Goal: Task Accomplishment & Management: Manage account settings

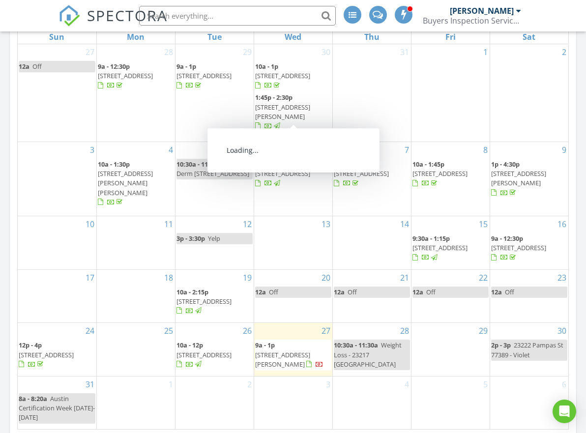
scroll to position [541, 0]
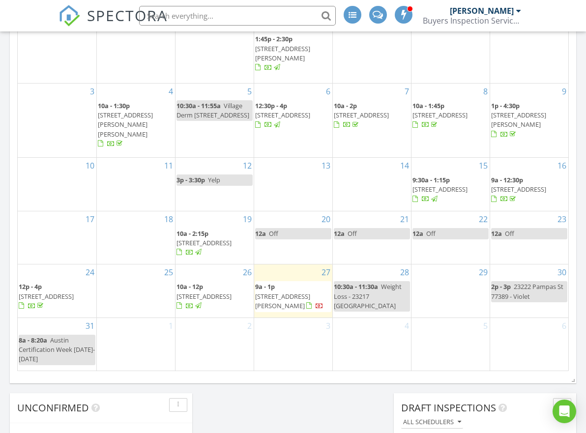
click at [284, 292] on span "1622 Maryvale Dr, Katy 77494" at bounding box center [282, 301] width 55 height 18
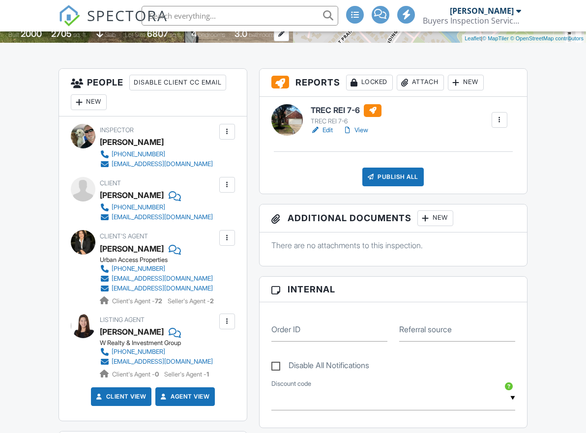
scroll to position [246, 0]
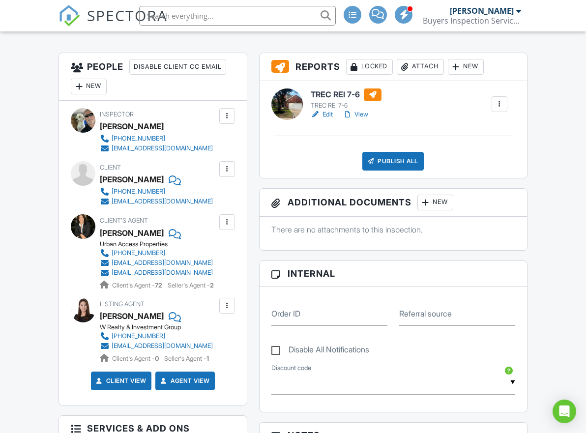
click at [224, 168] on div at bounding box center [227, 169] width 10 height 10
click at [205, 193] on li "Edit" at bounding box center [204, 199] width 50 height 25
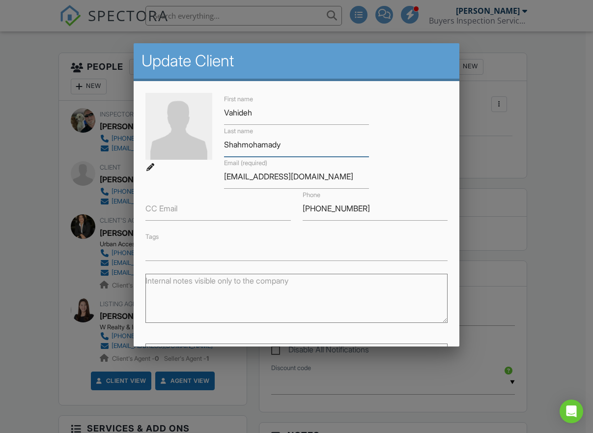
click at [293, 143] on input "Shahmohamady" at bounding box center [296, 145] width 145 height 24
drag, startPoint x: 289, startPoint y: 142, endPoint x: 178, endPoint y: 151, distance: 111.0
click at [178, 151] on div "First name Vahideh Last name Shahmohamady Email (required) v.shahmohamady@gmail…" at bounding box center [297, 177] width 315 height 168
drag, startPoint x: 326, startPoint y: 182, endPoint x: 217, endPoint y: 183, distance: 108.6
click at [218, 183] on div "Email (required) v.shahmohamady@gmail.com" at bounding box center [296, 173] width 157 height 32
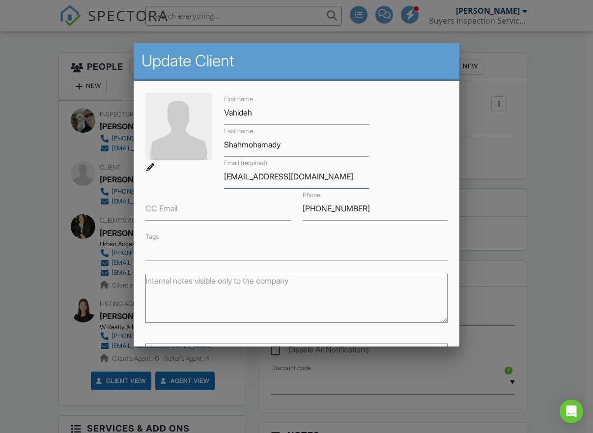
click at [337, 175] on input "[EMAIL_ADDRESS][DOMAIN_NAME]" at bounding box center [296, 177] width 145 height 24
drag, startPoint x: 337, startPoint y: 175, endPoint x: 174, endPoint y: 182, distance: 162.3
click at [174, 182] on div "First name Vahideh Last name Shahmohamady Email (required) v.shahmohamady@gmail…" at bounding box center [297, 177] width 315 height 168
drag, startPoint x: 358, startPoint y: 206, endPoint x: 264, endPoint y: 210, distance: 94.0
click at [264, 210] on div "First name Vahideh Last name Shahmohamady Email (required) v.shahmohamady@gmail…" at bounding box center [297, 177] width 315 height 168
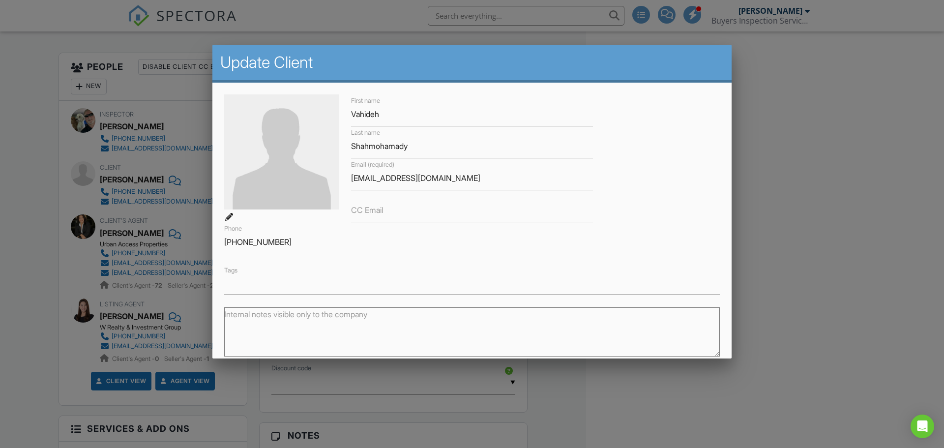
click at [12, 183] on div at bounding box center [472, 231] width 944 height 560
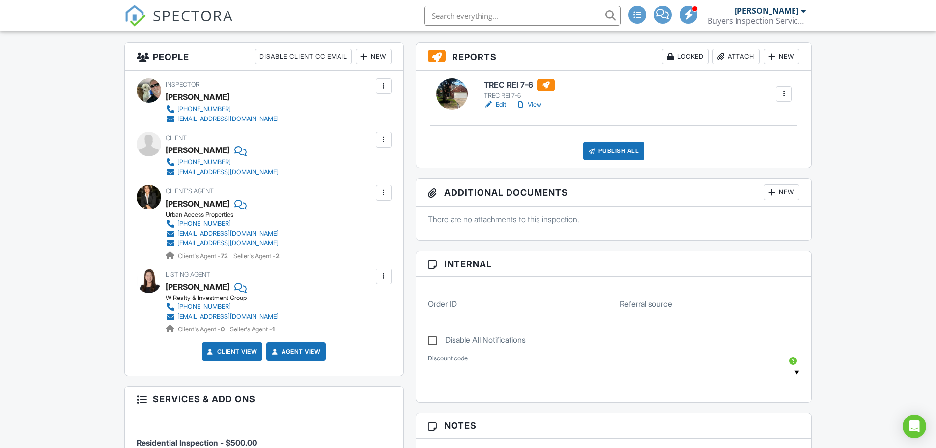
click at [383, 278] on div at bounding box center [384, 276] width 10 height 10
click at [370, 304] on li "Edit" at bounding box center [361, 306] width 50 height 25
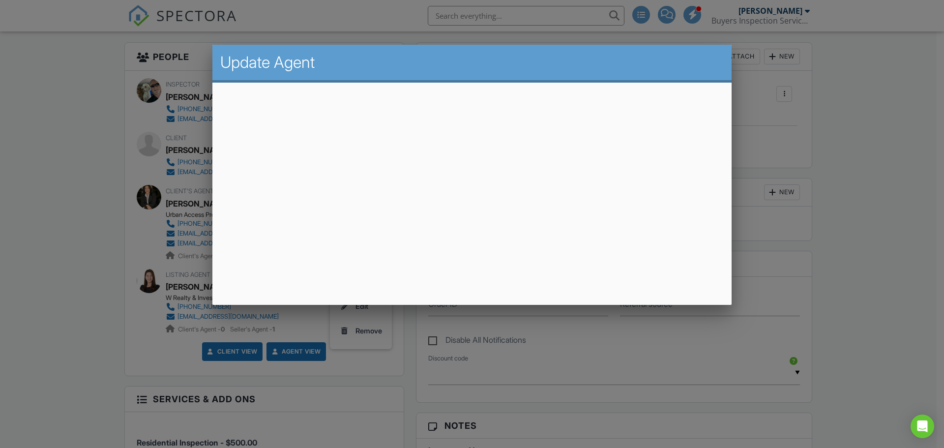
click at [86, 160] on div at bounding box center [472, 231] width 944 height 560
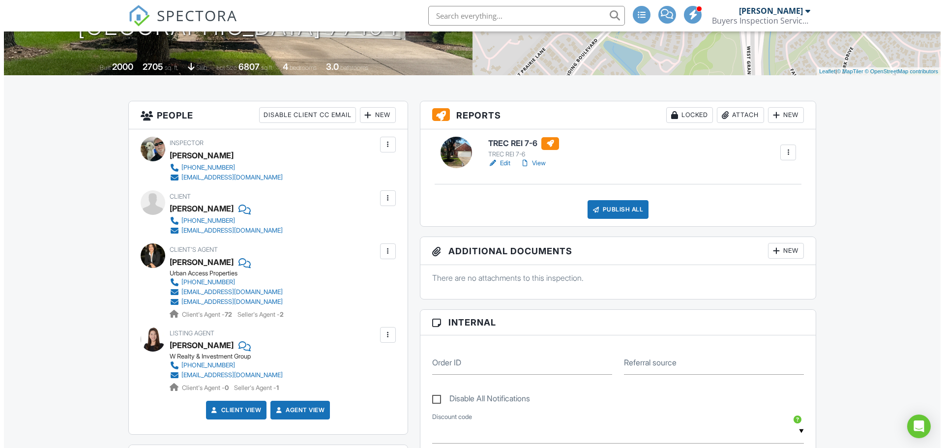
scroll to position [197, 0]
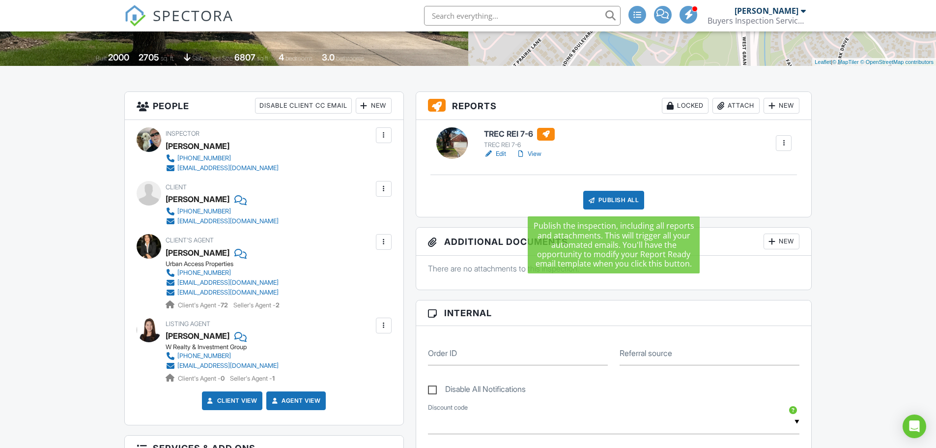
click at [585, 197] on div "Publish All" at bounding box center [613, 200] width 61 height 19
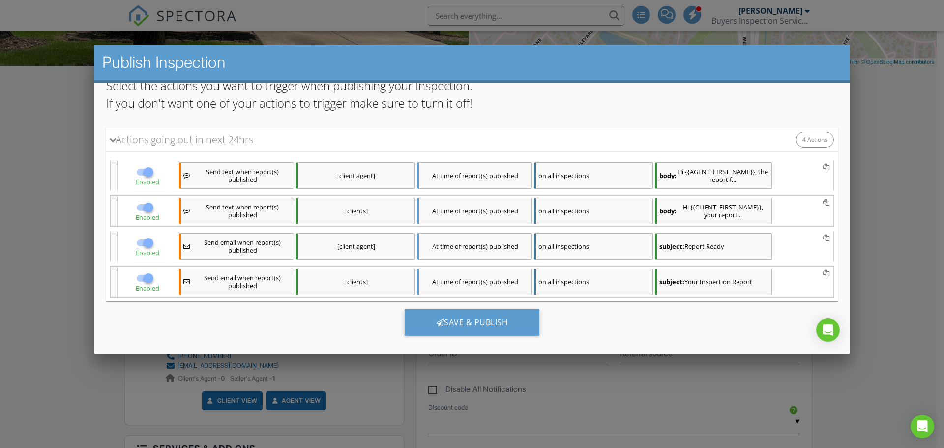
scroll to position [93, 0]
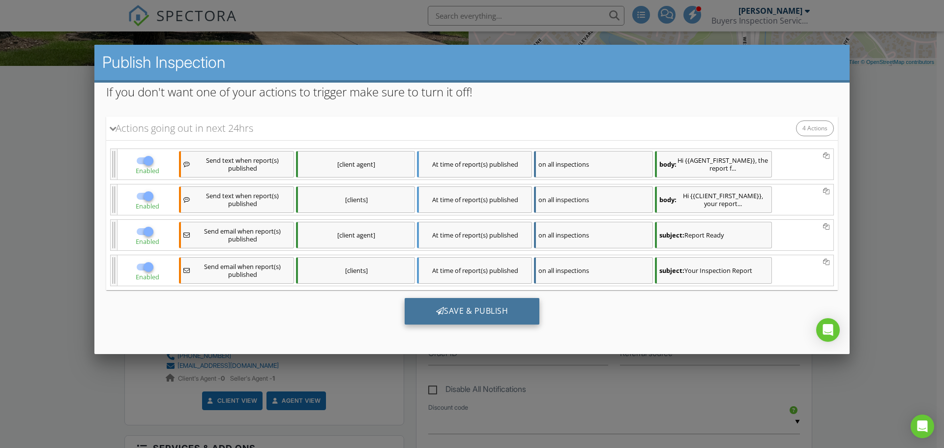
click at [477, 310] on div "Save & Publish" at bounding box center [472, 311] width 135 height 27
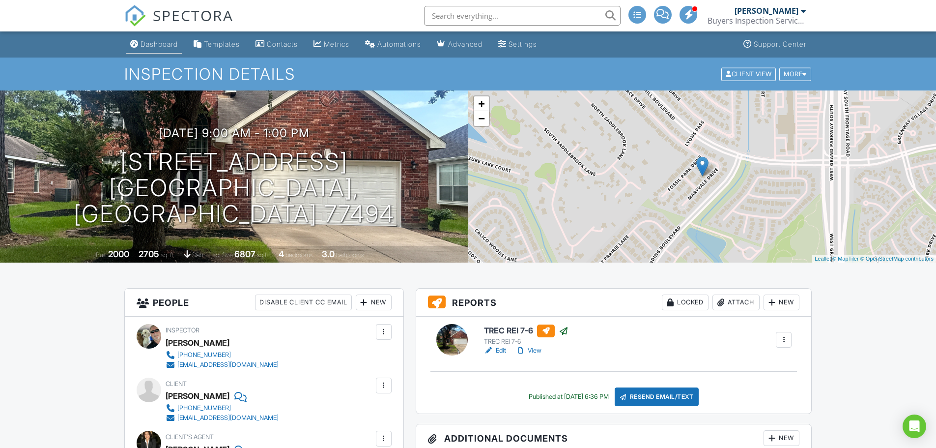
click at [167, 45] on div "Dashboard" at bounding box center [159, 44] width 37 height 8
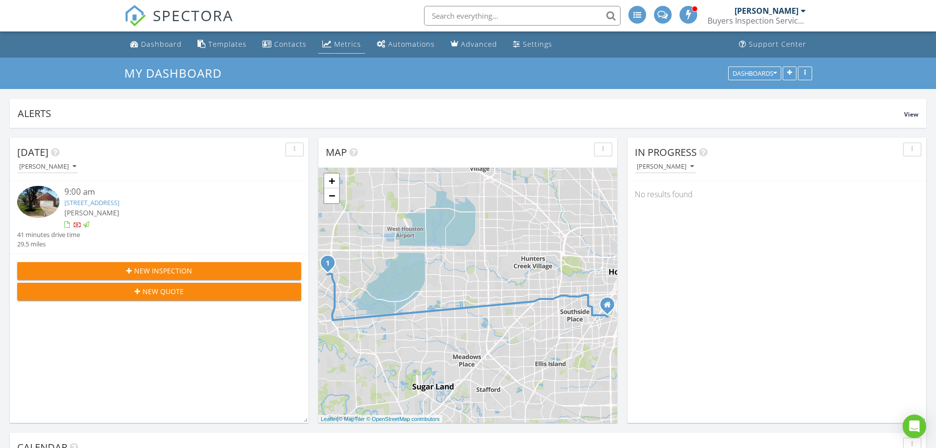
click at [352, 44] on div "Metrics" at bounding box center [347, 43] width 27 height 9
